Goal: Task Accomplishment & Management: Use online tool/utility

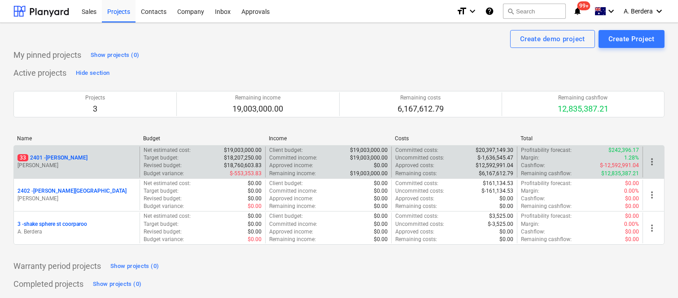
click at [110, 171] on div "33 2401 - [PERSON_NAME] [PERSON_NAME]" at bounding box center [77, 162] width 126 height 31
click at [99, 158] on div "33 2401 - [PERSON_NAME]" at bounding box center [76, 158] width 118 height 8
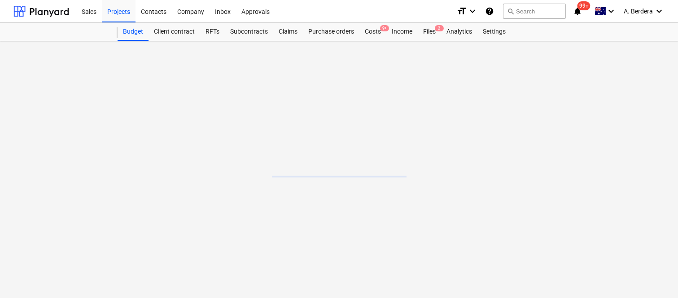
click at [99, 158] on main at bounding box center [339, 169] width 678 height 257
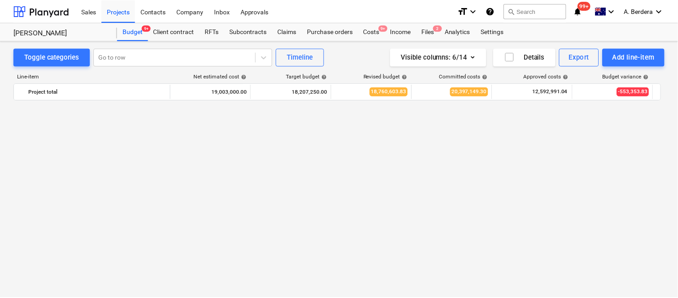
scroll to position [1625, 0]
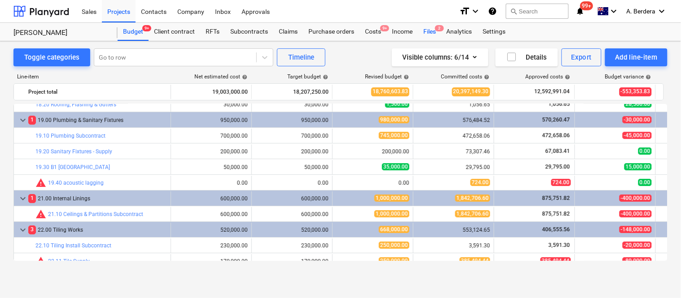
click at [428, 34] on div "Files 2" at bounding box center [429, 32] width 23 height 18
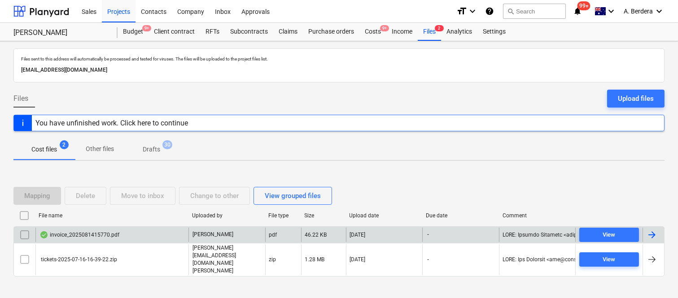
click at [160, 242] on div "invoice_2025081415770.pdf" at bounding box center [111, 235] width 153 height 14
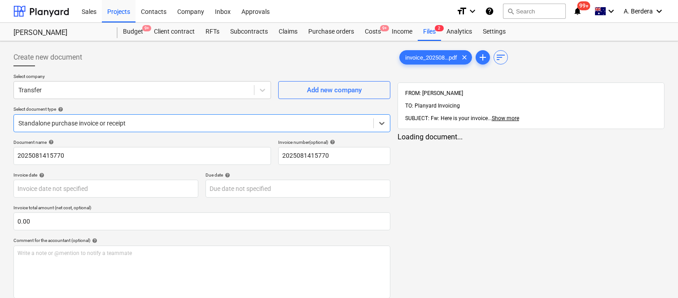
type input "2025081415770"
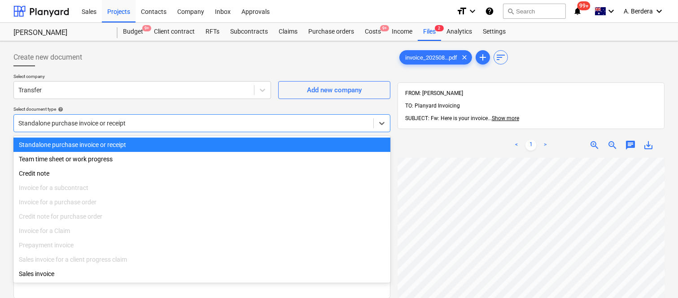
click at [158, 123] on div at bounding box center [193, 123] width 350 height 9
click at [158, 138] on div "Standalone purchase invoice or receipt" at bounding box center [201, 145] width 377 height 14
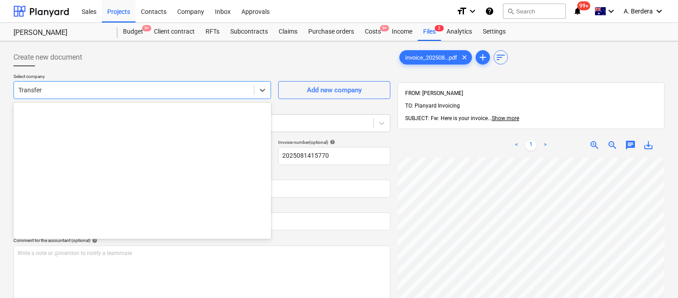
click at [157, 90] on div at bounding box center [133, 90] width 231 height 9
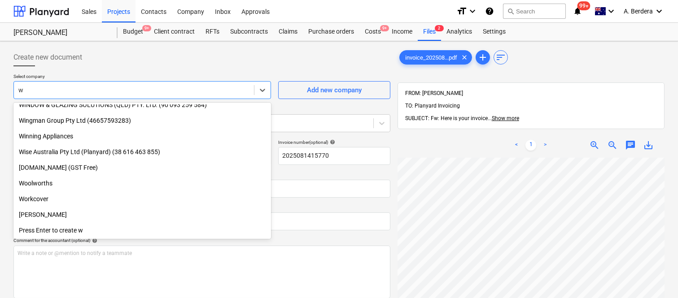
scroll to position [1122, 0]
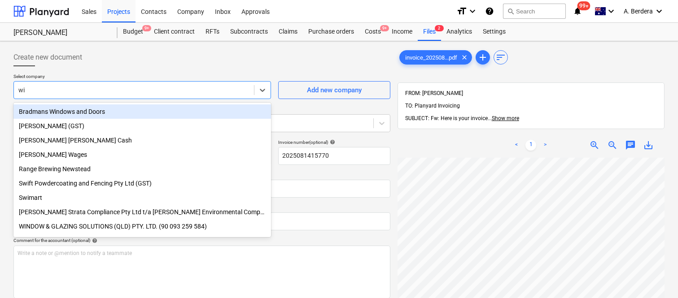
type input "wis"
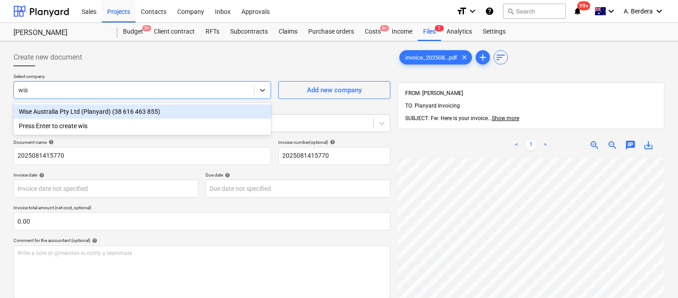
click at [131, 108] on div "Wise Australia Pty Ltd (Planyard) (38 616 463 855)" at bounding box center [141, 112] width 257 height 14
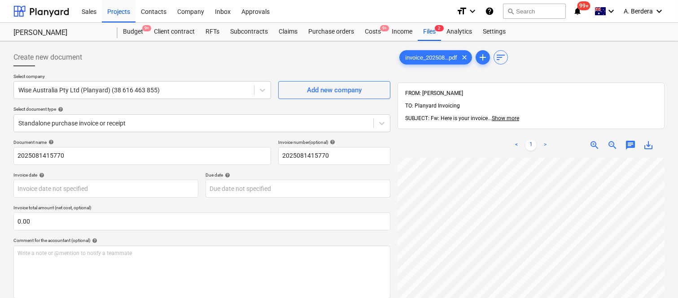
click at [12, 155] on div "Create new document Select company Wise Australia Pty Ltd (Planyard) (38 616 46…" at bounding box center [202, 240] width 384 height 390
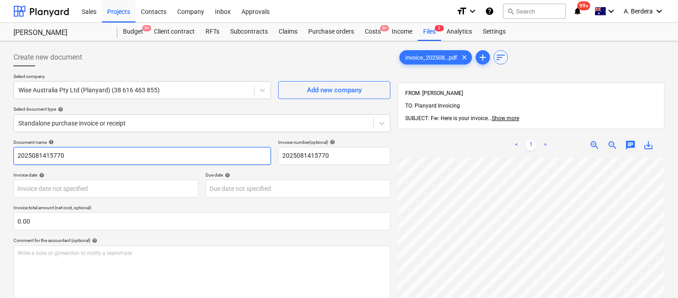
click at [16, 155] on input "2025081415770" at bounding box center [141, 156] width 257 height 18
type input "PLANYARD INV- 2025081415770"
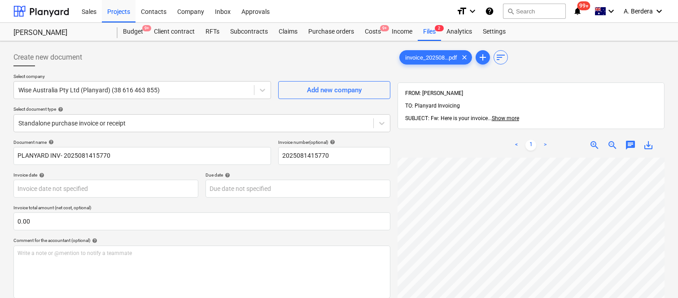
scroll to position [0, 20]
click at [92, 191] on body "Sales Projects Contacts Company Inbox Approvals format_size keyboard_arrow_down…" at bounding box center [339, 149] width 678 height 298
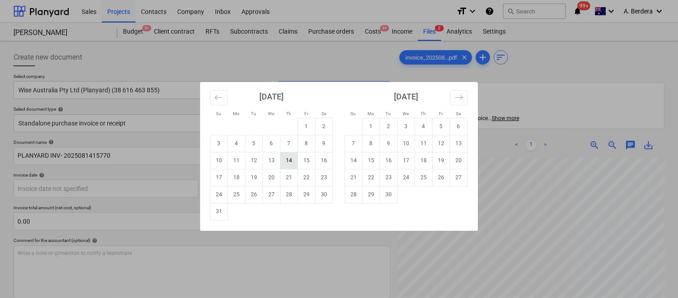
click at [286, 165] on td "14" at bounding box center [288, 160] width 17 height 17
type input "[DATE]"
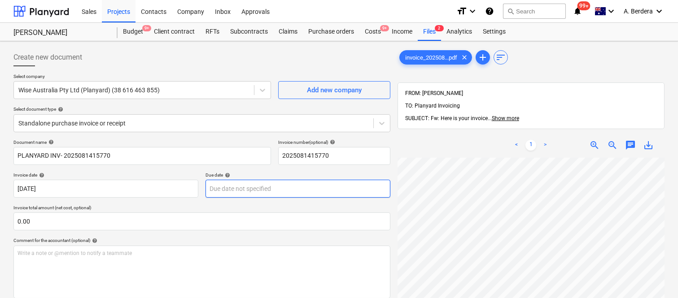
click at [303, 187] on body "Sales Projects Contacts Company Inbox Approvals format_size keyboard_arrow_down…" at bounding box center [339, 149] width 678 height 298
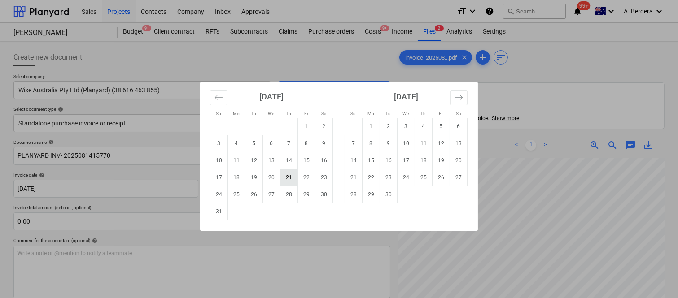
click at [290, 182] on td "21" at bounding box center [288, 177] width 17 height 17
type input "[DATE]"
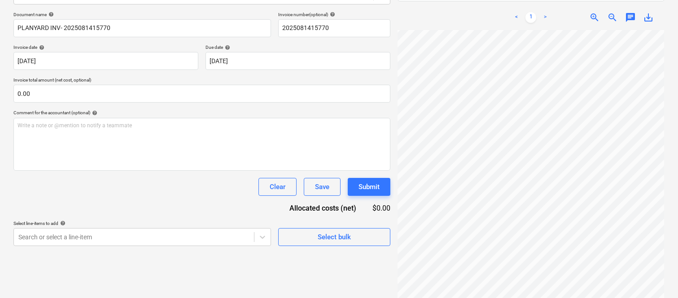
scroll to position [153, 70]
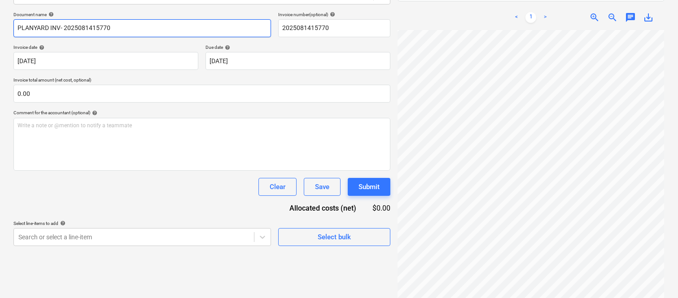
click at [60, 27] on input "PLANYARD INV- 2025081415770" at bounding box center [141, 28] width 257 height 18
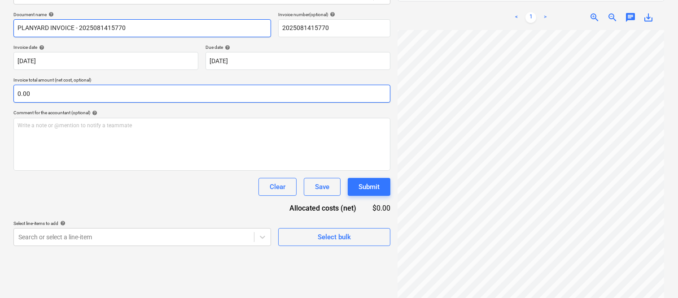
type input "PLANYARD INVOICE - 2025081415770"
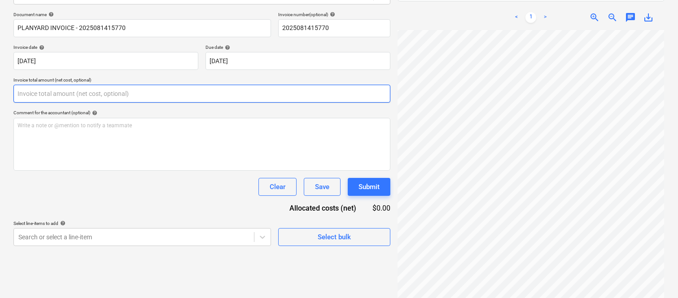
click at [83, 93] on input "text" at bounding box center [201, 94] width 377 height 18
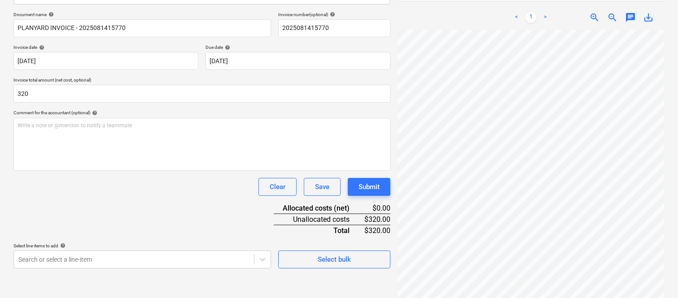
type input "320.00"
click at [57, 195] on div "Clear Save Submit" at bounding box center [201, 187] width 377 height 18
click at [91, 170] on body "Sales Projects Contacts Company Inbox Approvals format_size keyboard_arrow_down…" at bounding box center [339, 21] width 678 height 298
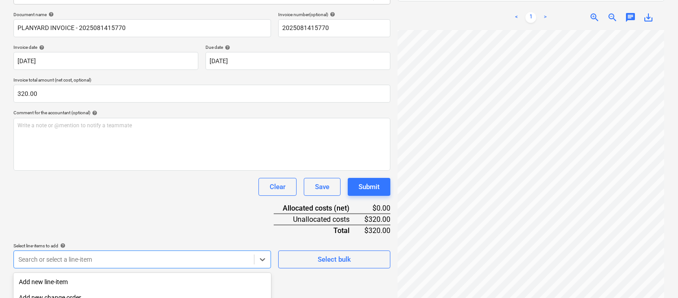
scroll to position [239, 0]
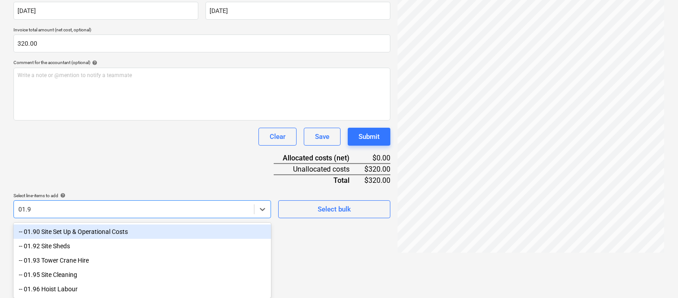
type input "01.90"
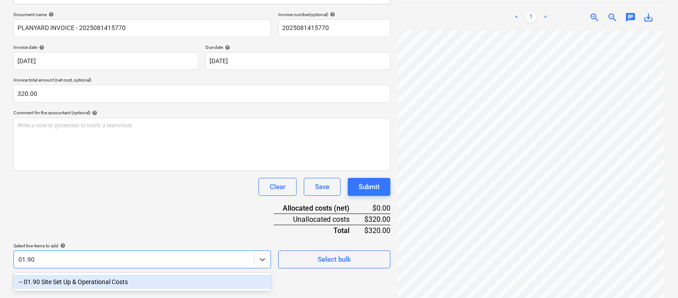
click at [86, 283] on div "-- 01.90 Site Set Up & Operational Costs" at bounding box center [141, 282] width 257 height 14
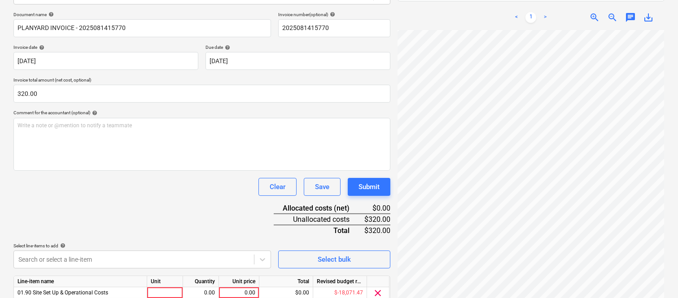
click at [79, 210] on div "Document name help PLANYARD INVOICE - 2025081415770 Invoice number (optional) h…" at bounding box center [201, 170] width 377 height 316
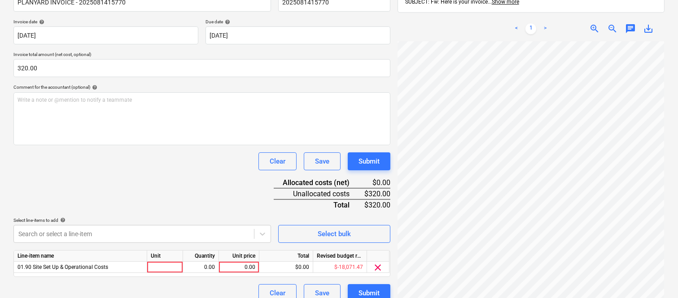
scroll to position [165, 0]
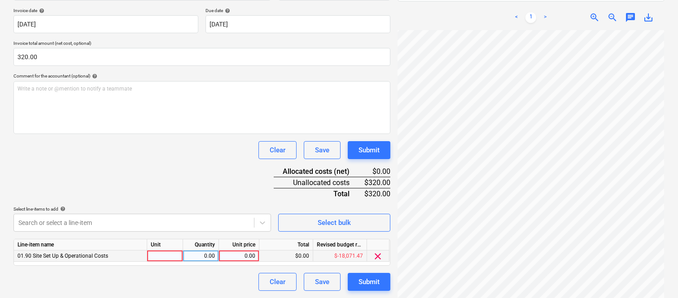
click at [174, 257] on div at bounding box center [165, 256] width 36 height 11
type input "INVOICE"
click at [202, 253] on div "0.00" at bounding box center [201, 256] width 28 height 11
type input "1"
click at [238, 257] on div "0.00" at bounding box center [239, 256] width 33 height 11
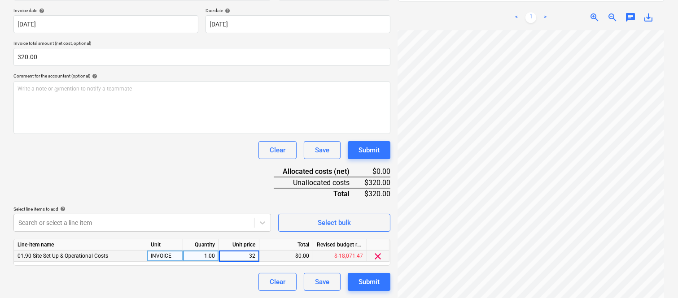
type input "320"
click at [236, 284] on div "Clear Save Submit" at bounding box center [201, 282] width 377 height 18
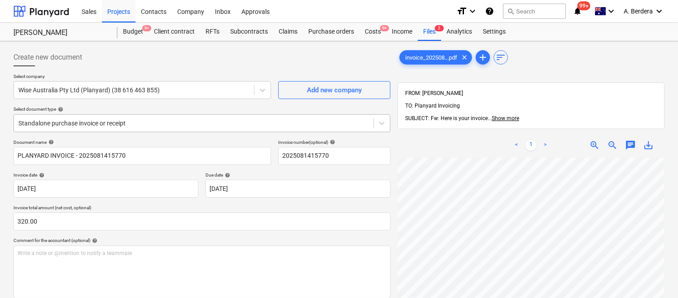
click at [207, 127] on div at bounding box center [193, 123] width 350 height 9
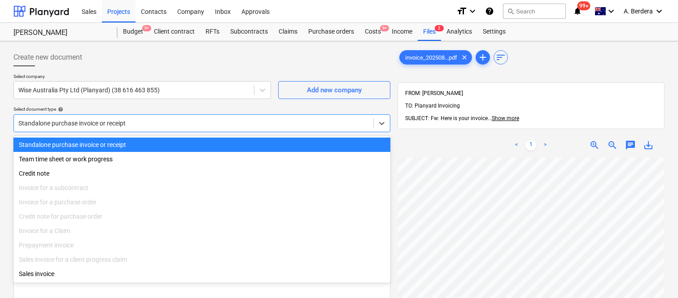
click at [207, 149] on div "Standalone purchase invoice or receipt" at bounding box center [201, 145] width 377 height 14
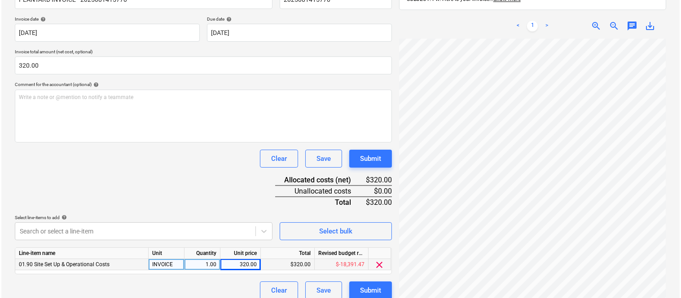
scroll to position [165, 0]
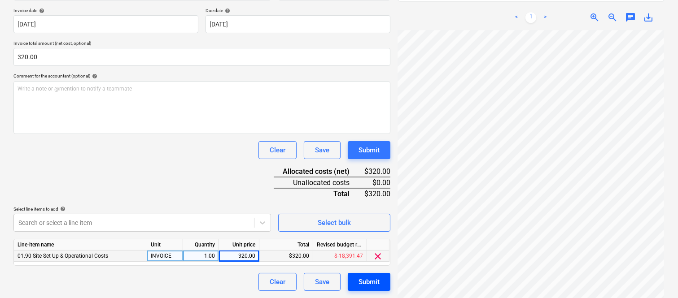
click at [371, 288] on div "Submit" at bounding box center [368, 282] width 21 height 12
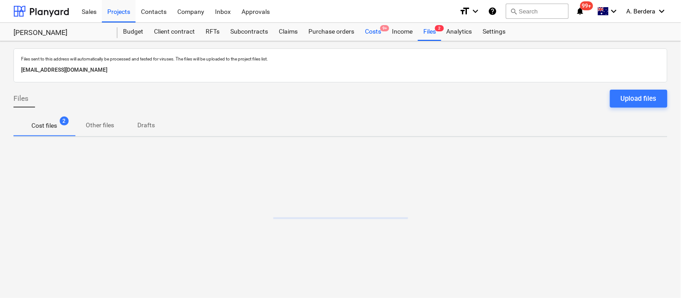
click at [368, 31] on div "Costs 9+" at bounding box center [372, 32] width 27 height 18
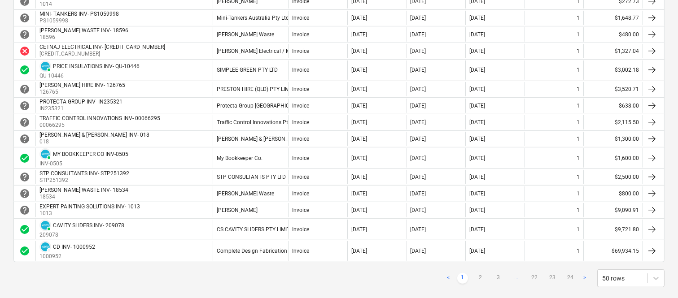
scroll to position [834, 0]
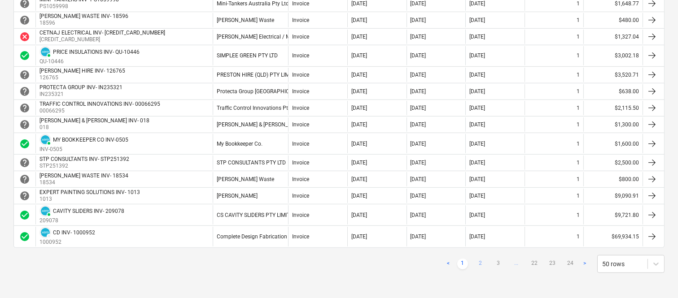
click at [480, 261] on link "2" at bounding box center [480, 264] width 11 height 11
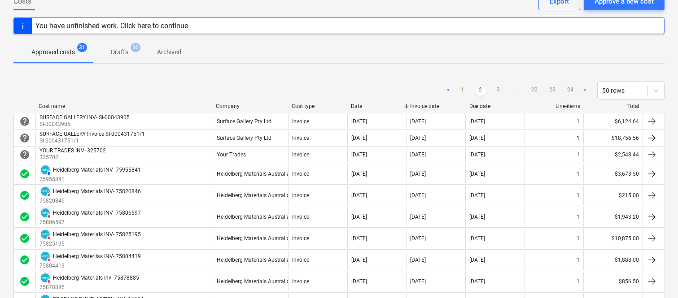
scroll to position [36, 0]
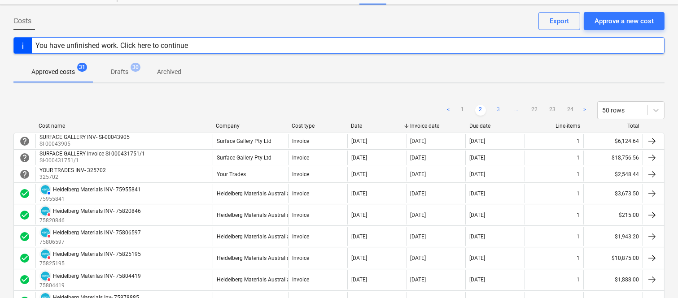
click at [497, 109] on link "3" at bounding box center [498, 110] width 11 height 11
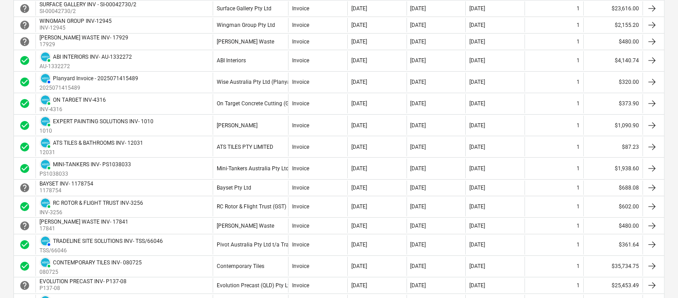
scroll to position [515, 0]
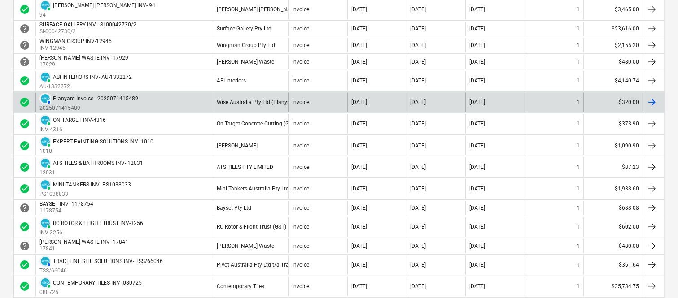
click at [378, 107] on div "14 Jul 2025" at bounding box center [376, 102] width 59 height 19
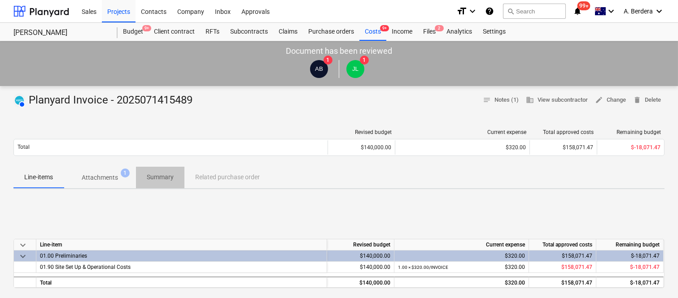
click at [162, 175] on p "Summary" at bounding box center [160, 177] width 27 height 9
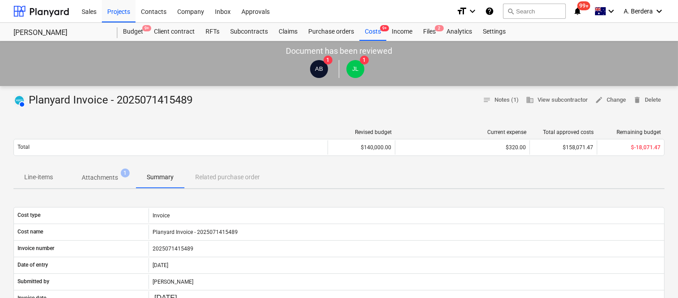
click at [106, 175] on p "Attachments" at bounding box center [100, 177] width 36 height 9
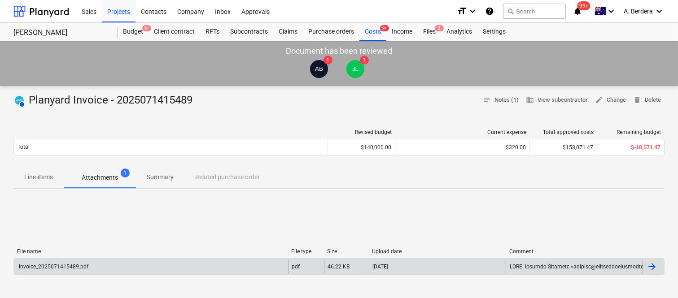
click at [157, 271] on div "invoice_2025071415489.pdf" at bounding box center [151, 267] width 274 height 14
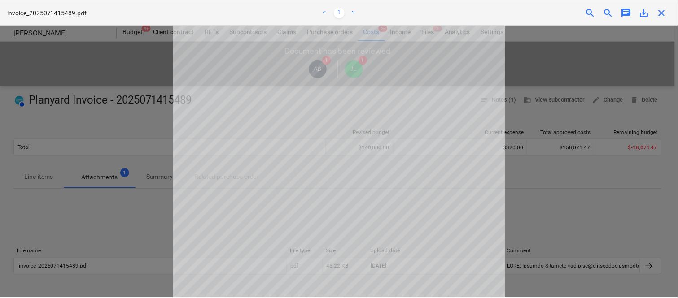
scroll to position [200, 0]
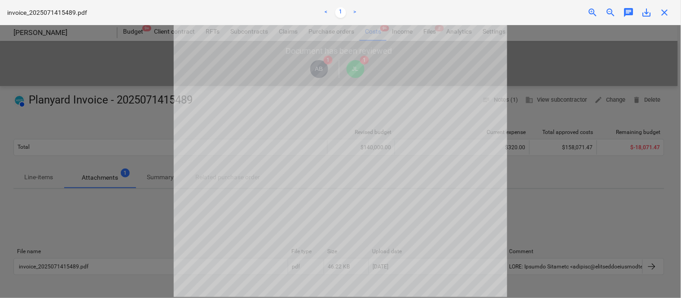
click at [665, 13] on span "close" at bounding box center [664, 12] width 11 height 11
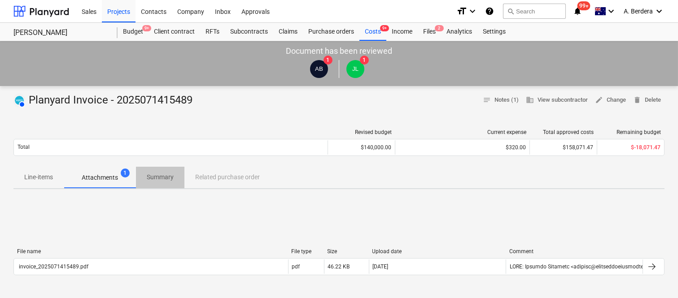
click at [160, 178] on p "Summary" at bounding box center [160, 177] width 27 height 9
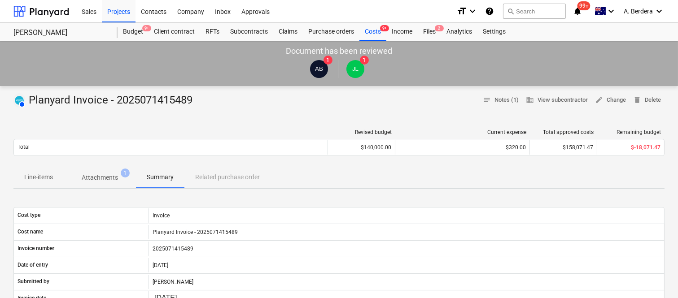
click at [105, 179] on p "Attachments" at bounding box center [100, 177] width 36 height 9
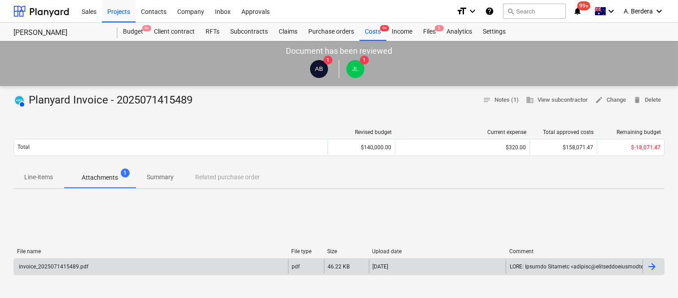
click at [151, 271] on div "invoice_2025071415489.pdf" at bounding box center [151, 267] width 274 height 14
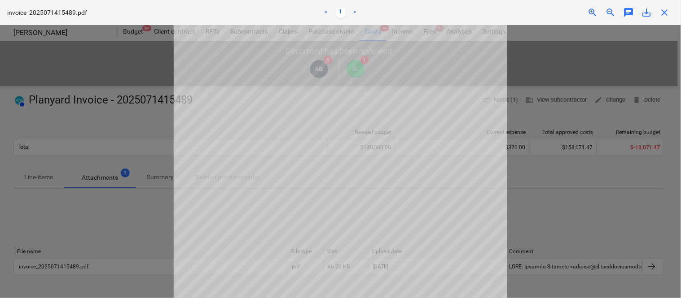
click at [666, 8] on span "close" at bounding box center [664, 12] width 11 height 11
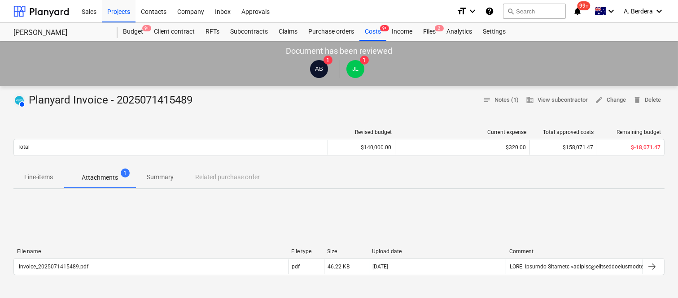
drag, startPoint x: 38, startPoint y: 181, endPoint x: 34, endPoint y: 174, distance: 8.2
click at [38, 181] on p "Line-items" at bounding box center [38, 177] width 29 height 9
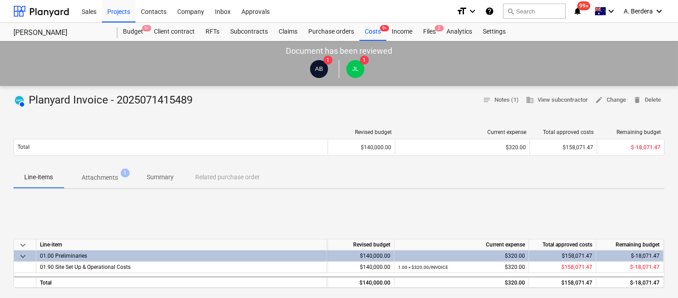
click at [163, 178] on p "Summary" at bounding box center [160, 177] width 27 height 9
